Goal: Find specific page/section: Find specific page/section

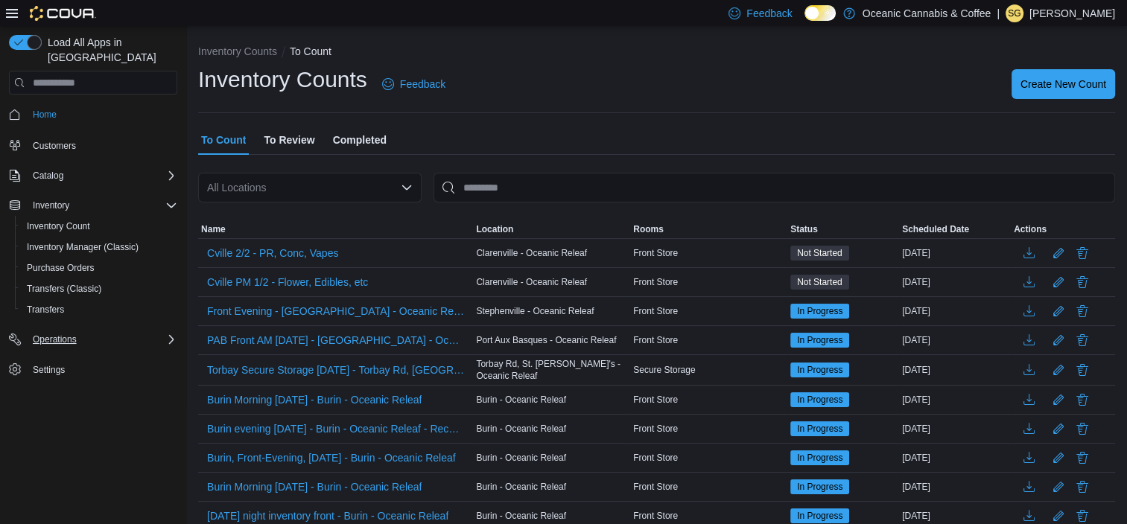
click at [92, 331] on div "Operations" at bounding box center [102, 340] width 150 height 18
click at [92, 351] on span "Cash Management" at bounding box center [64, 360] width 75 height 18
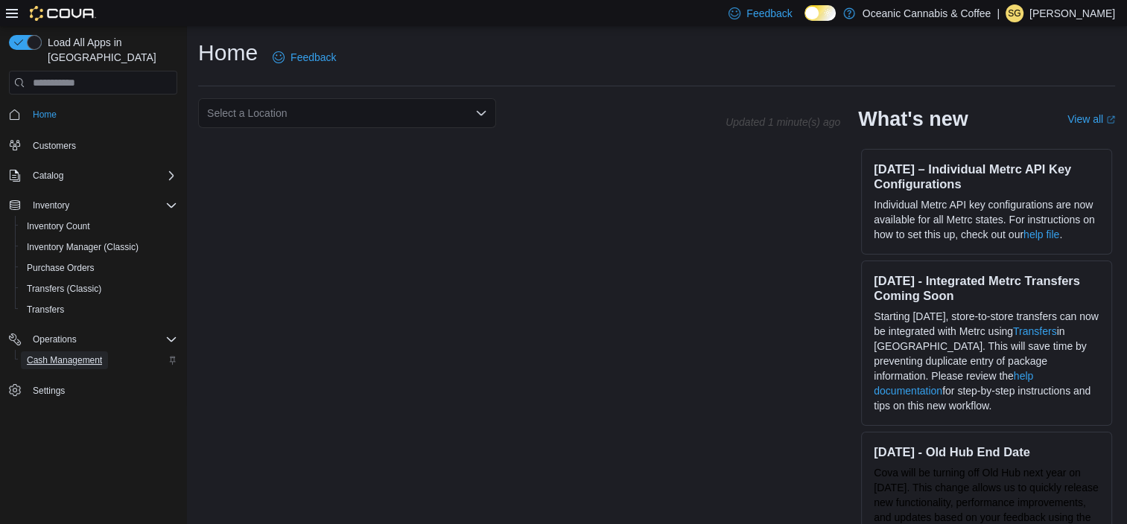
click at [83, 354] on span "Cash Management" at bounding box center [64, 360] width 75 height 12
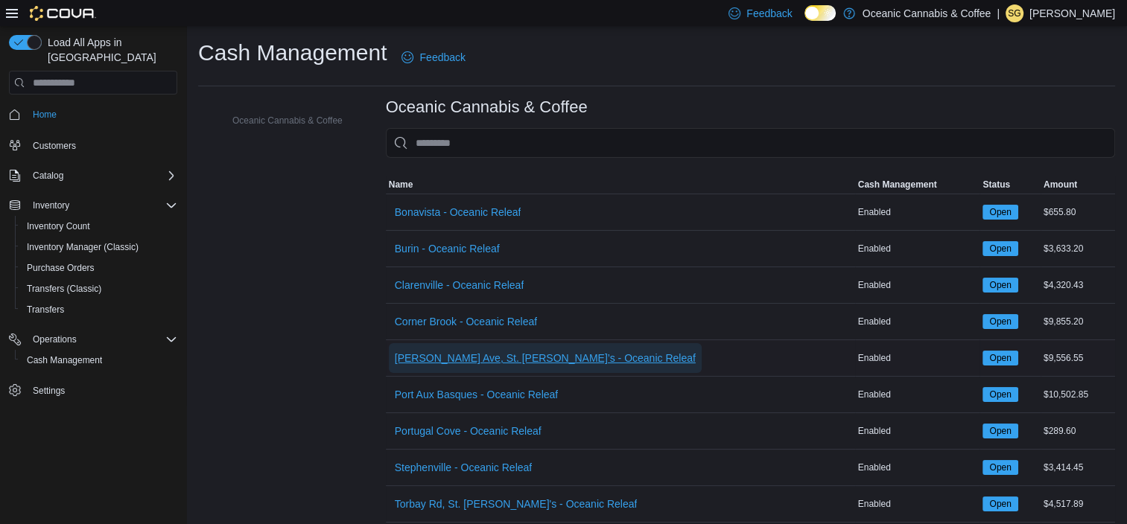
click at [539, 353] on span "[PERSON_NAME] Ave, St. [PERSON_NAME]’s - Oceanic Releaf" at bounding box center [545, 358] width 301 height 15
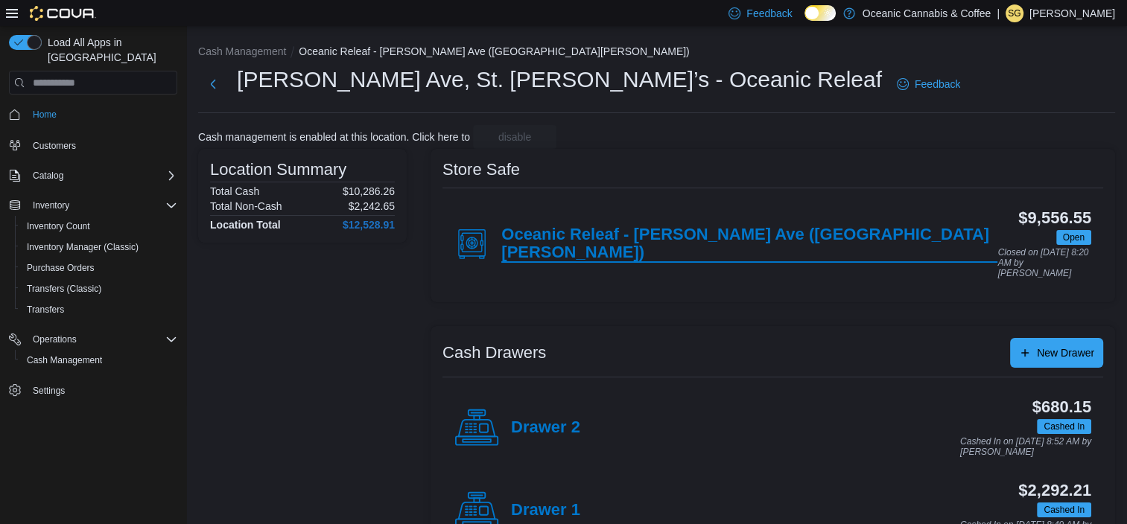
click at [564, 237] on h4 "Oceanic Releaf - [PERSON_NAME] Ave ([GEOGRAPHIC_DATA][PERSON_NAME])" at bounding box center [749, 244] width 496 height 37
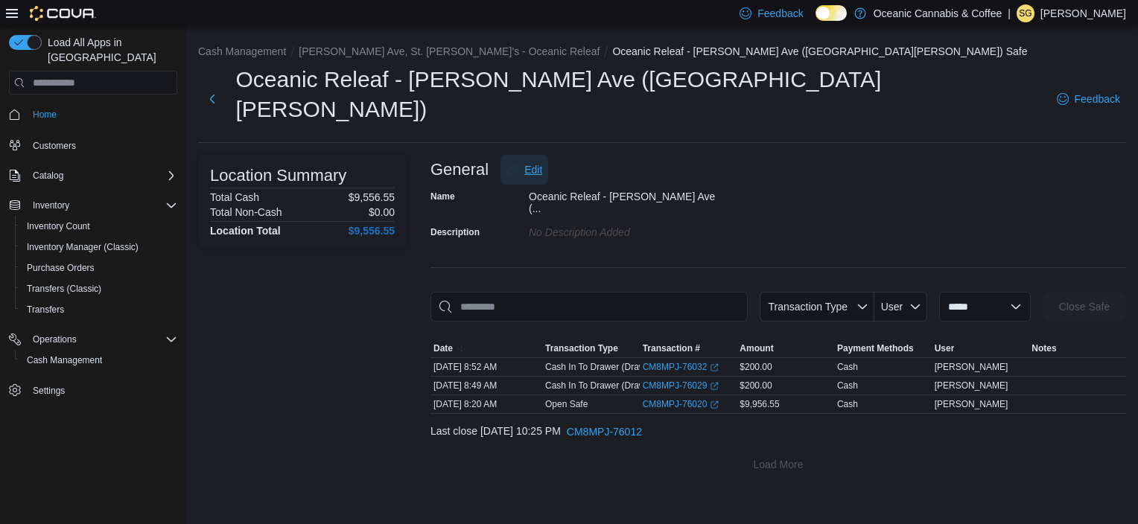
click at [524, 162] on span "Edit" at bounding box center [533, 169] width 18 height 15
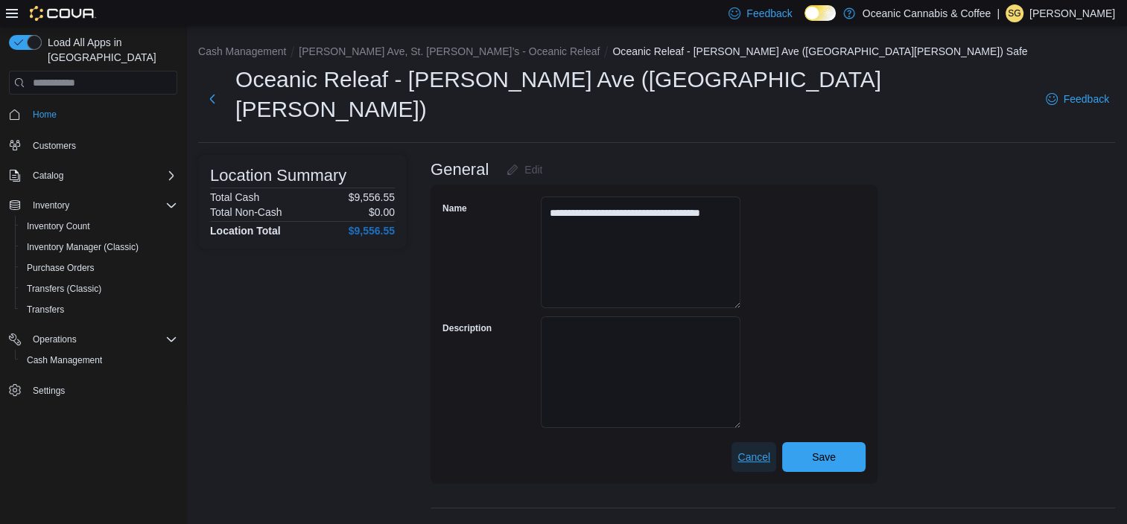
click at [754, 442] on span "Cancel" at bounding box center [753, 457] width 33 height 30
